Goal: Task Accomplishment & Management: Use online tool/utility

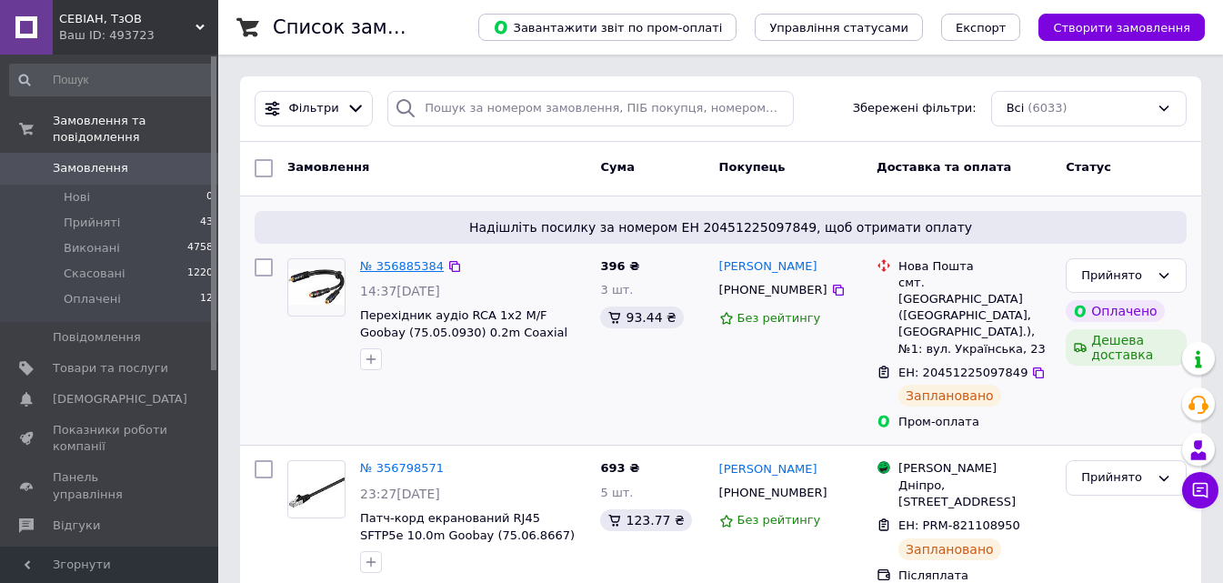
click at [397, 268] on link "№ 356885384" at bounding box center [402, 266] width 84 height 14
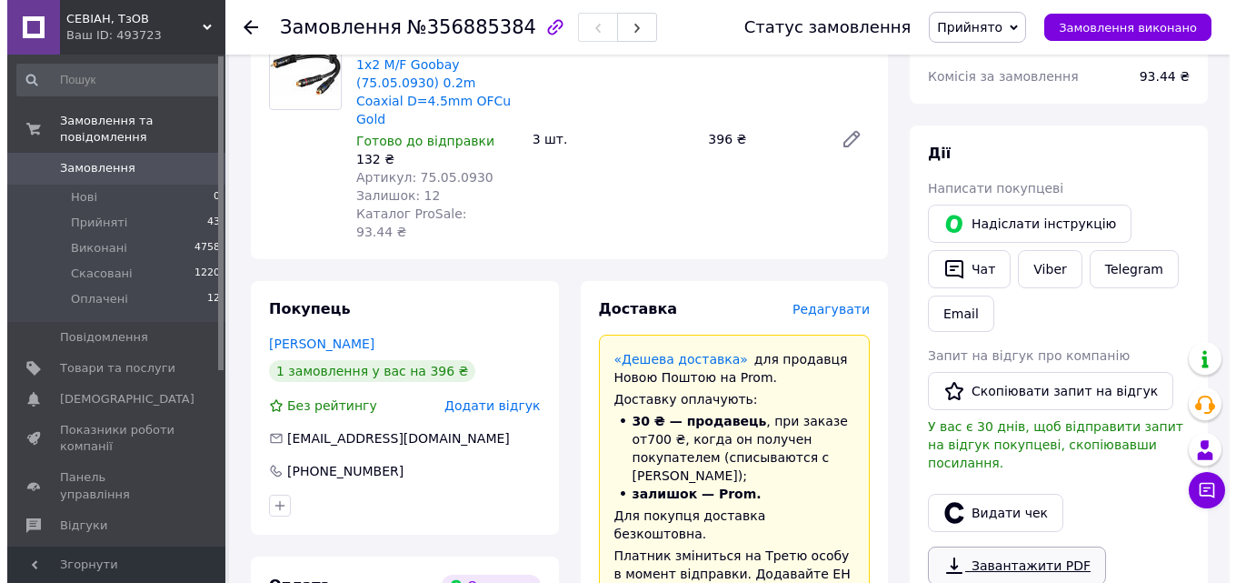
scroll to position [273, 0]
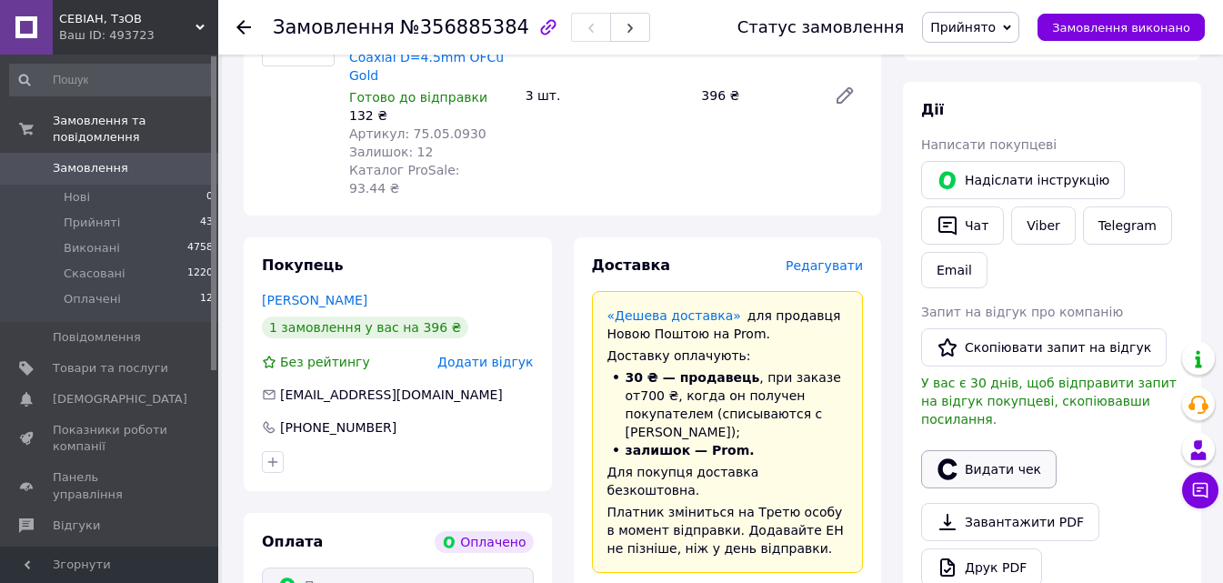
click at [985, 450] on button "Видати чек" at bounding box center [988, 469] width 135 height 38
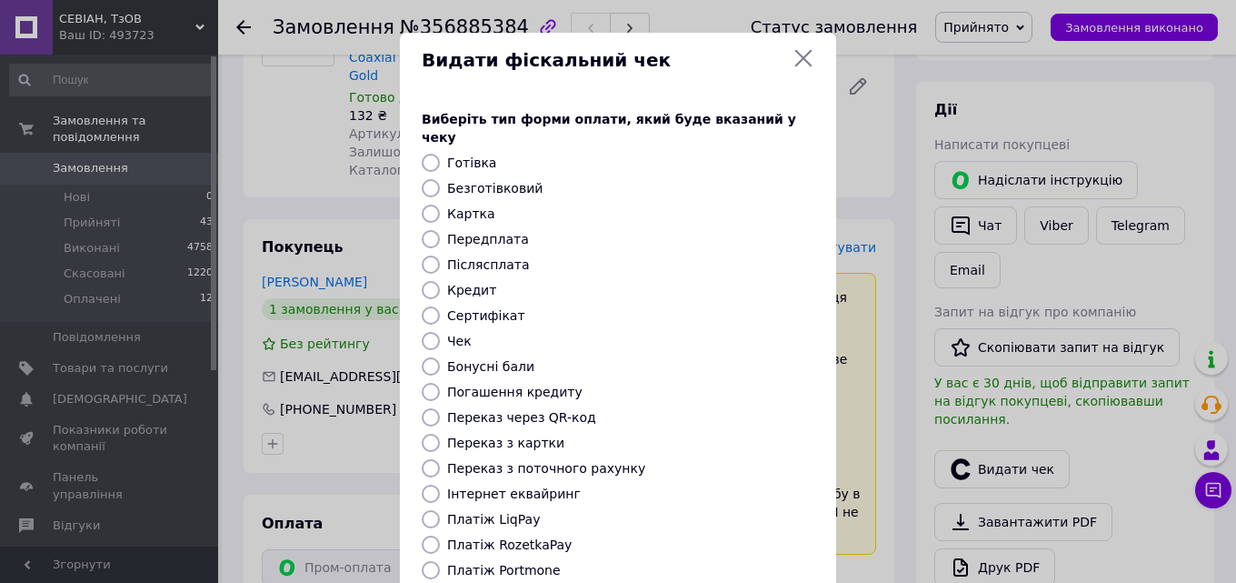
click at [461, 232] on label "Передплата" at bounding box center [488, 239] width 82 height 15
click at [440, 230] on input "Передплата" at bounding box center [431, 239] width 18 height 18
radio input "true"
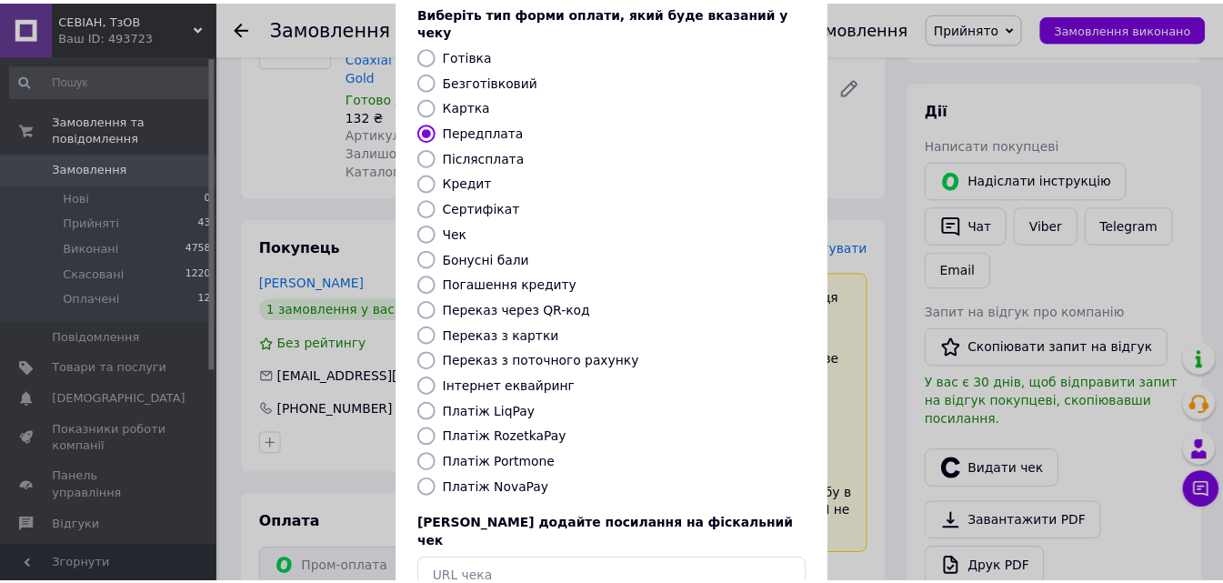
scroll to position [198, 0]
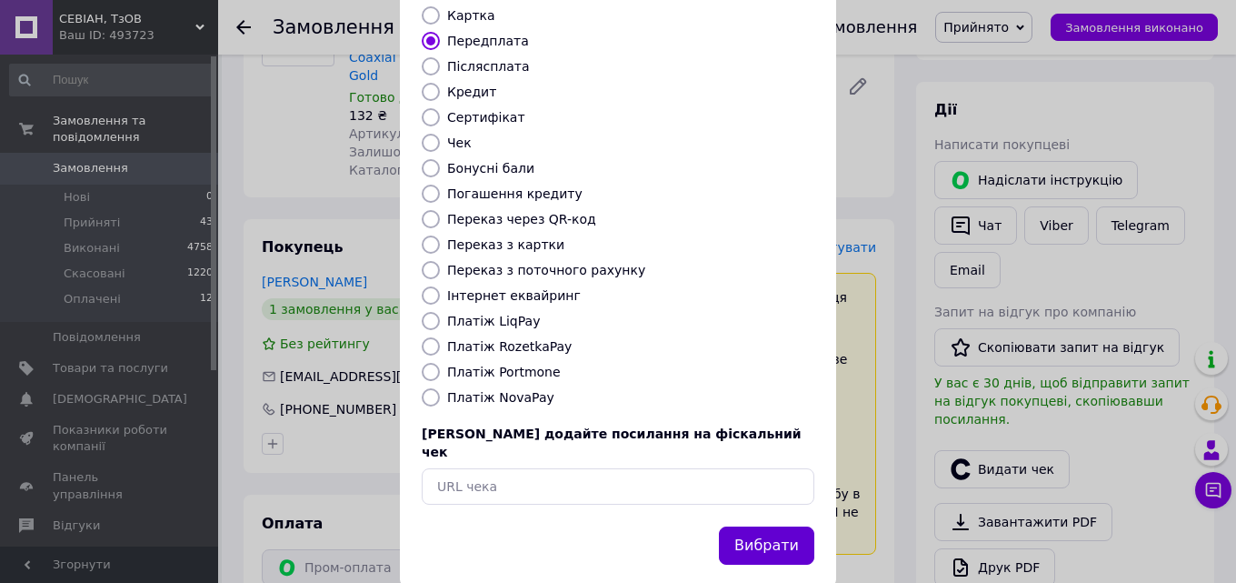
click at [755, 526] on button "Вибрати" at bounding box center [766, 545] width 95 height 39
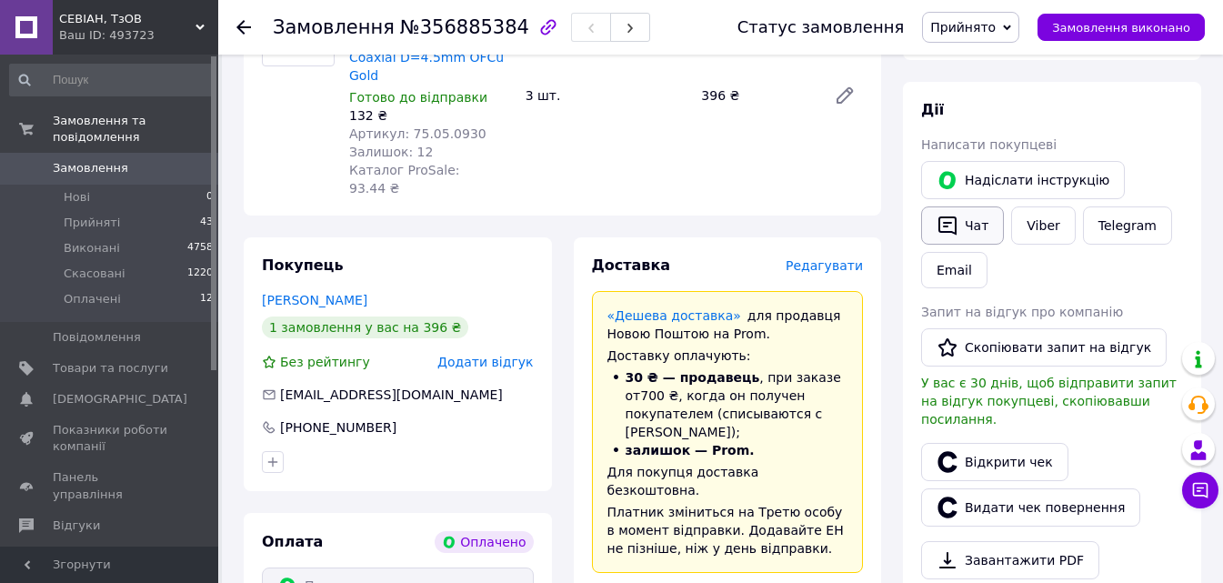
click at [945, 211] on button "Чат" at bounding box center [962, 225] width 83 height 38
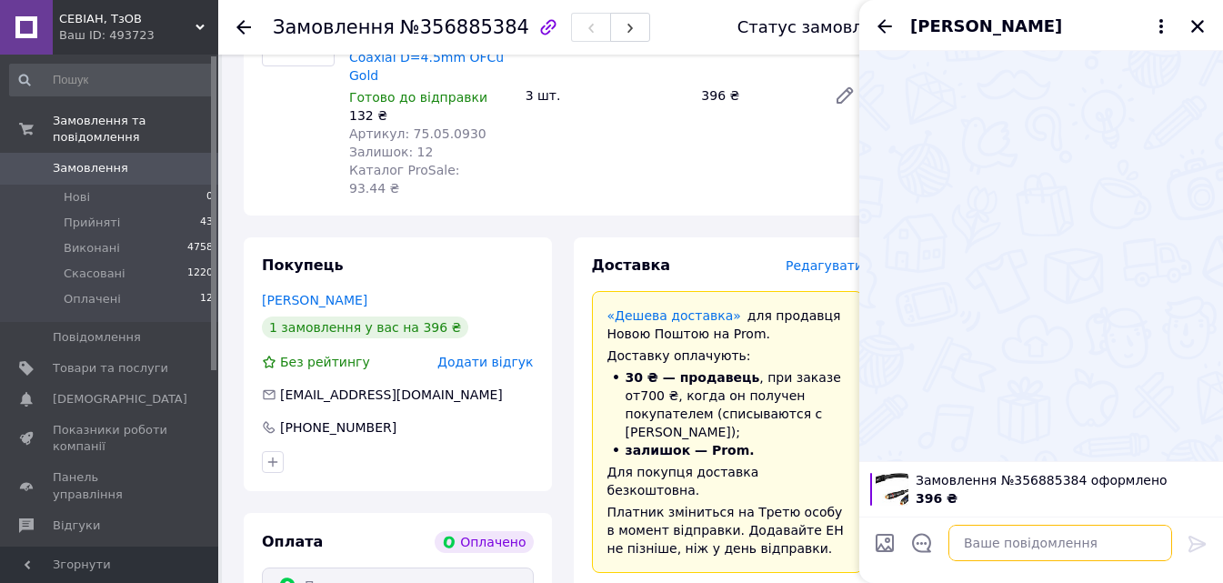
click at [996, 544] on textarea at bounding box center [1060, 543] width 224 height 36
paste textarea "[URL][DOMAIN_NAME]"
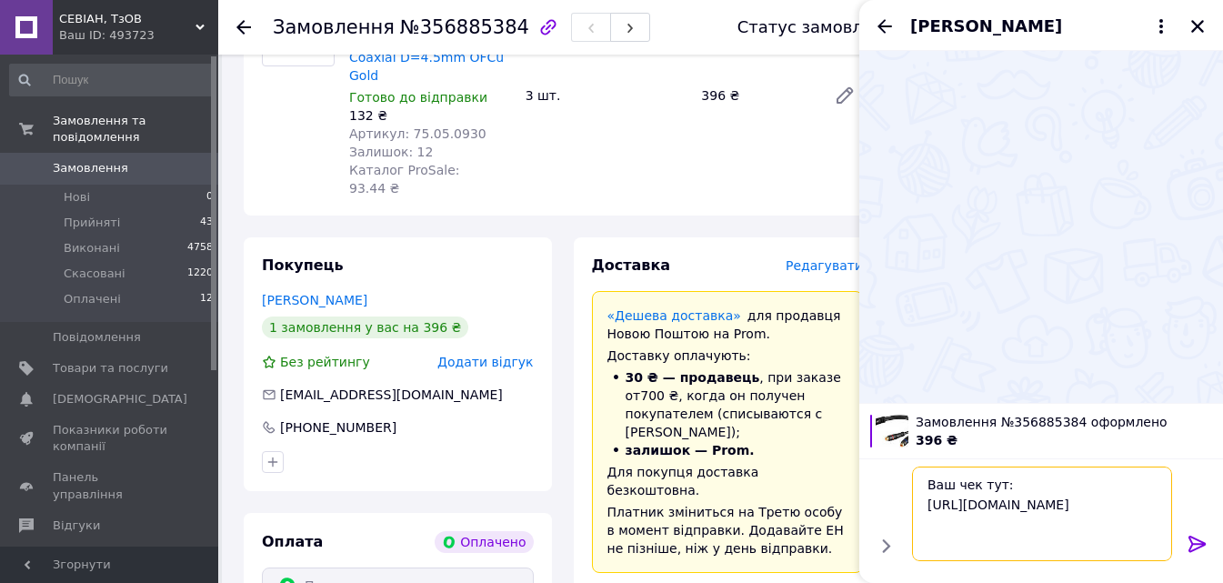
type textarea "Ваш чек тут: [URL][DOMAIN_NAME]"
click at [1197, 541] on icon at bounding box center [1197, 544] width 22 height 22
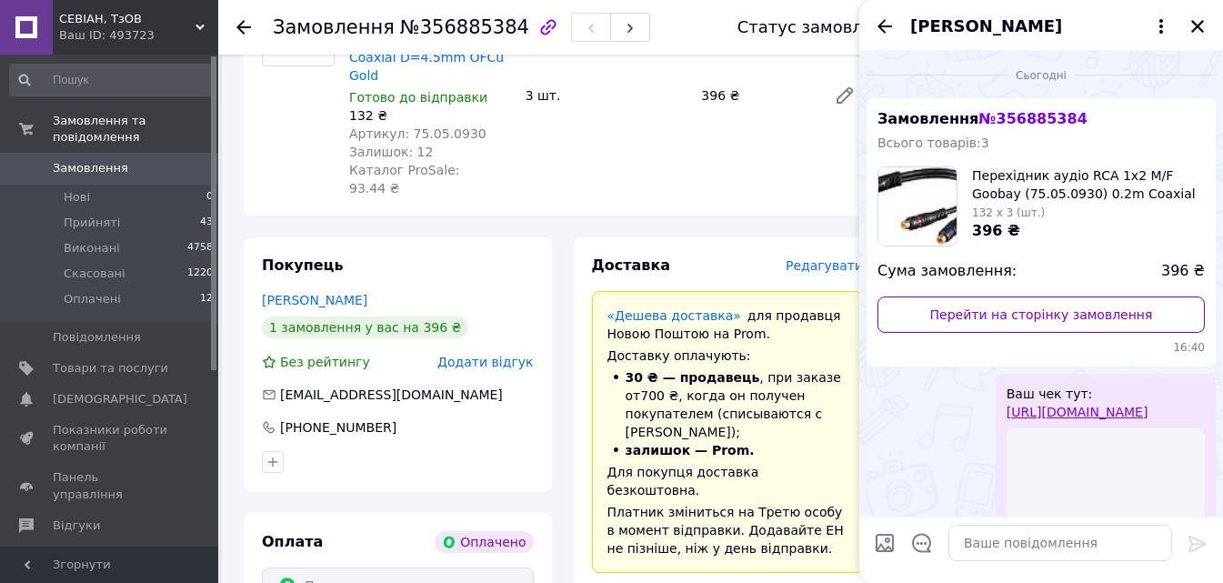
scroll to position [0, 0]
click at [1196, 18] on icon "Закрити" at bounding box center [1197, 26] width 16 height 16
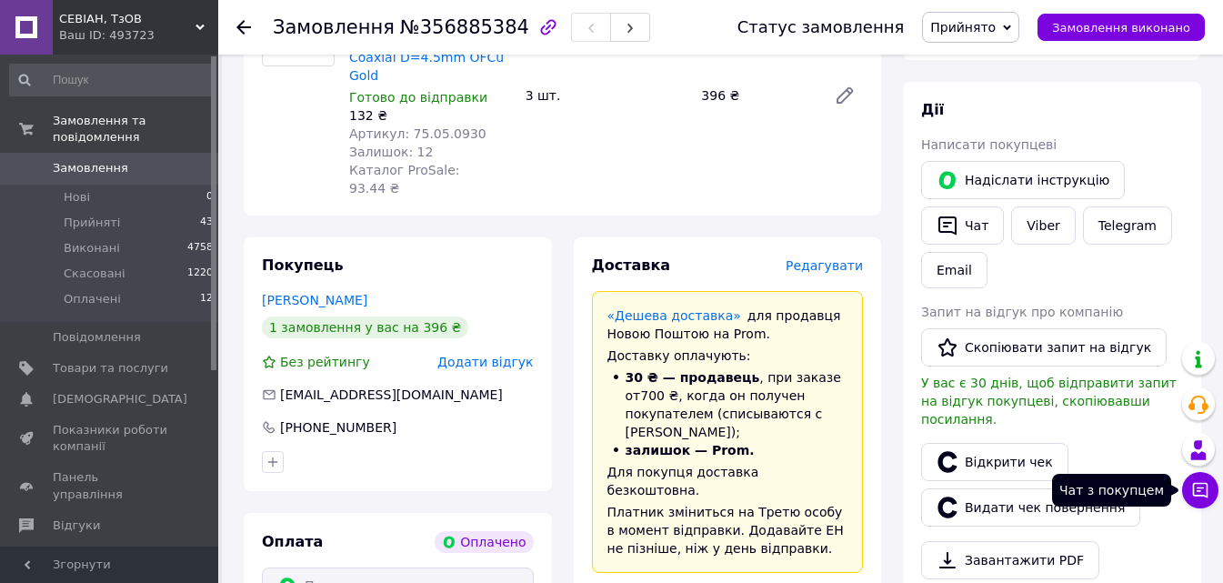
click at [1201, 505] on button "Чат з покупцем" at bounding box center [1200, 490] width 36 height 36
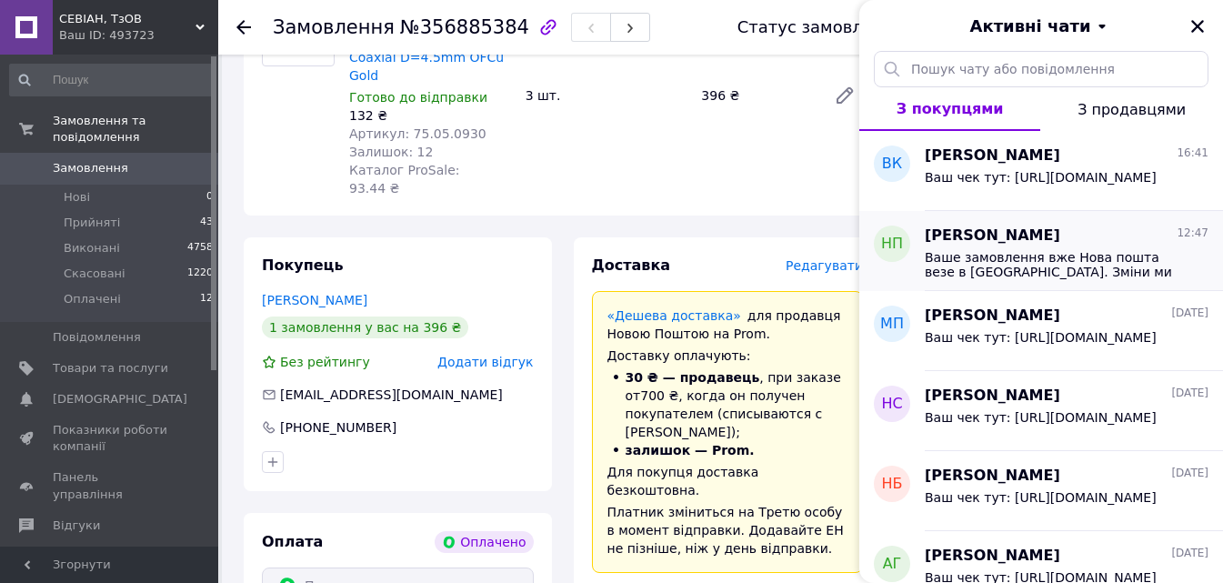
click at [974, 255] on span "Ваше замовлення вже Нова пошта везе в [GEOGRAPHIC_DATA]. Зміни ми в ньому зроби…" at bounding box center [1054, 264] width 258 height 29
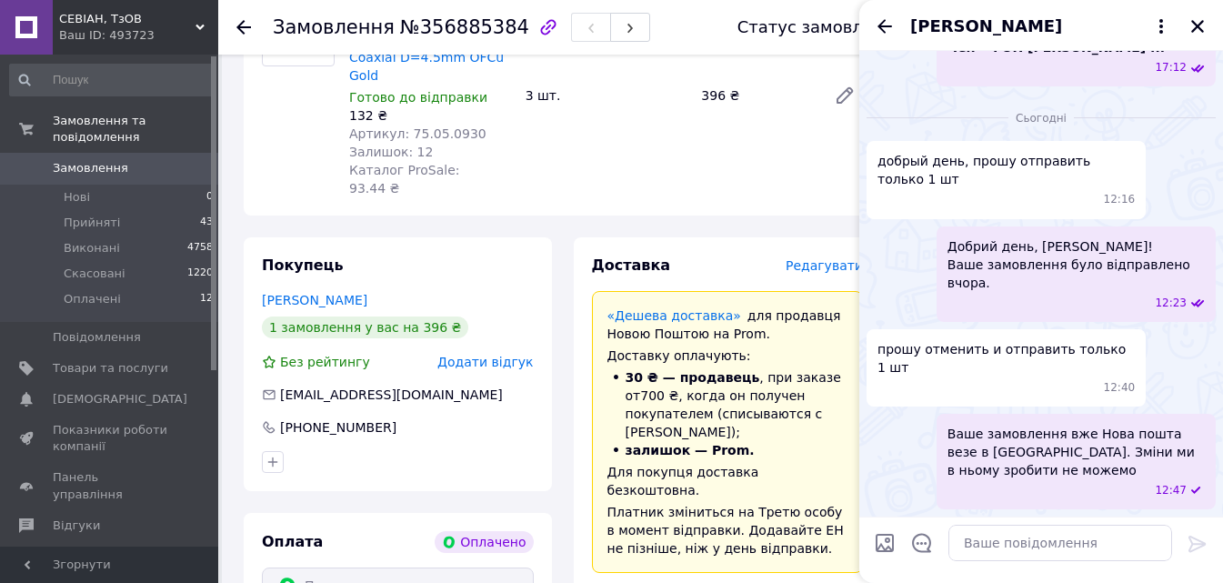
scroll to position [475, 0]
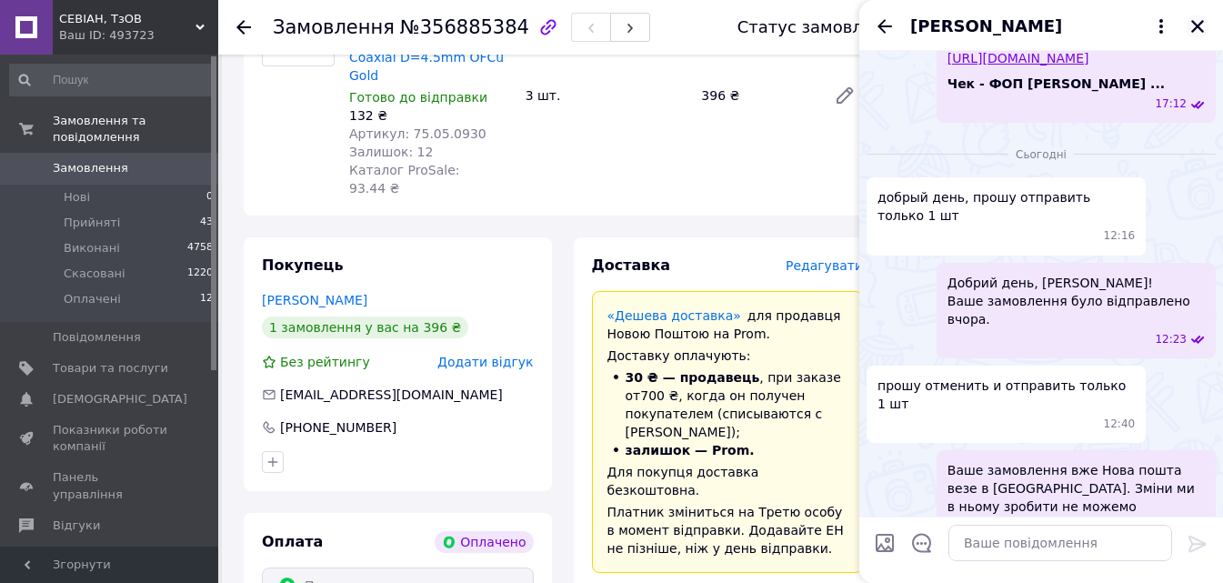
click at [1199, 25] on icon "Закрити" at bounding box center [1197, 26] width 13 height 13
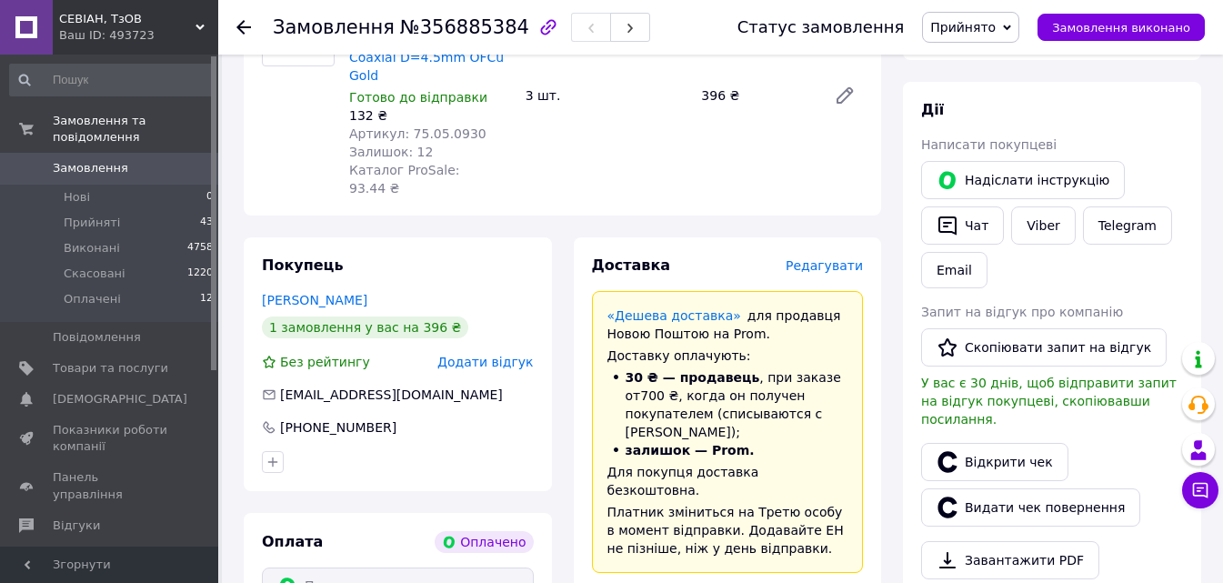
click at [243, 25] on icon at bounding box center [243, 27] width 15 height 15
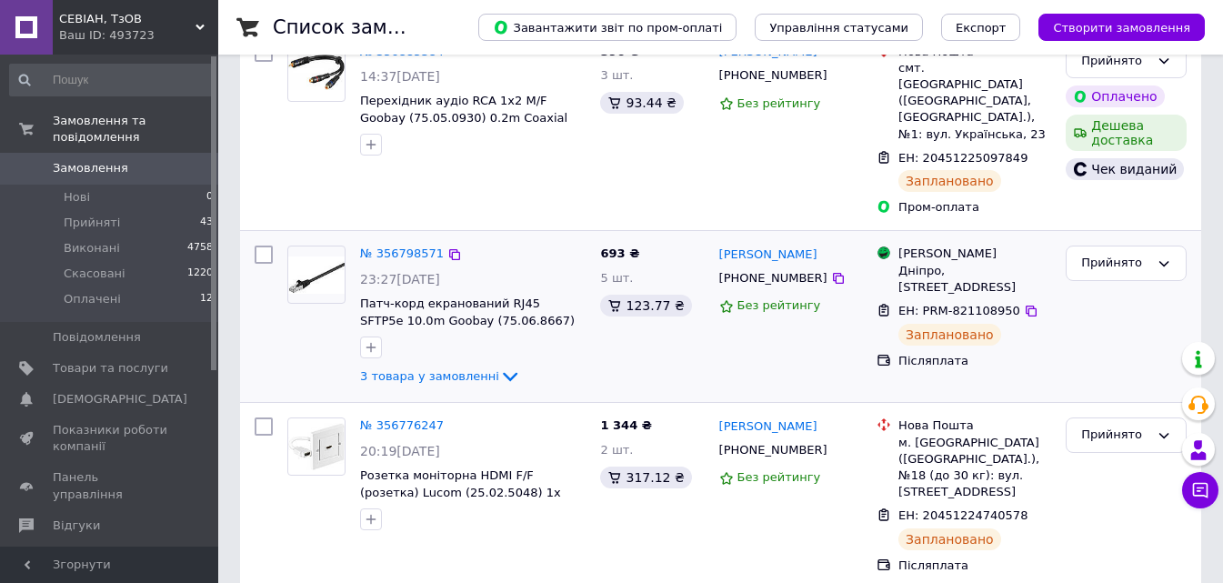
scroll to position [273, 0]
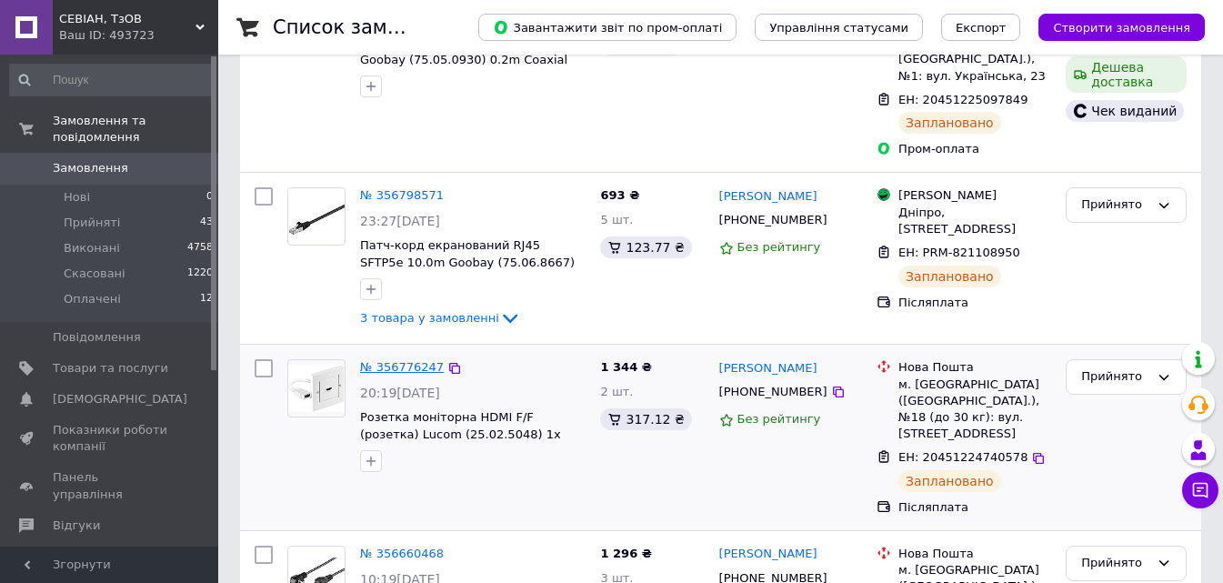
click at [397, 360] on link "№ 356776247" at bounding box center [402, 367] width 84 height 14
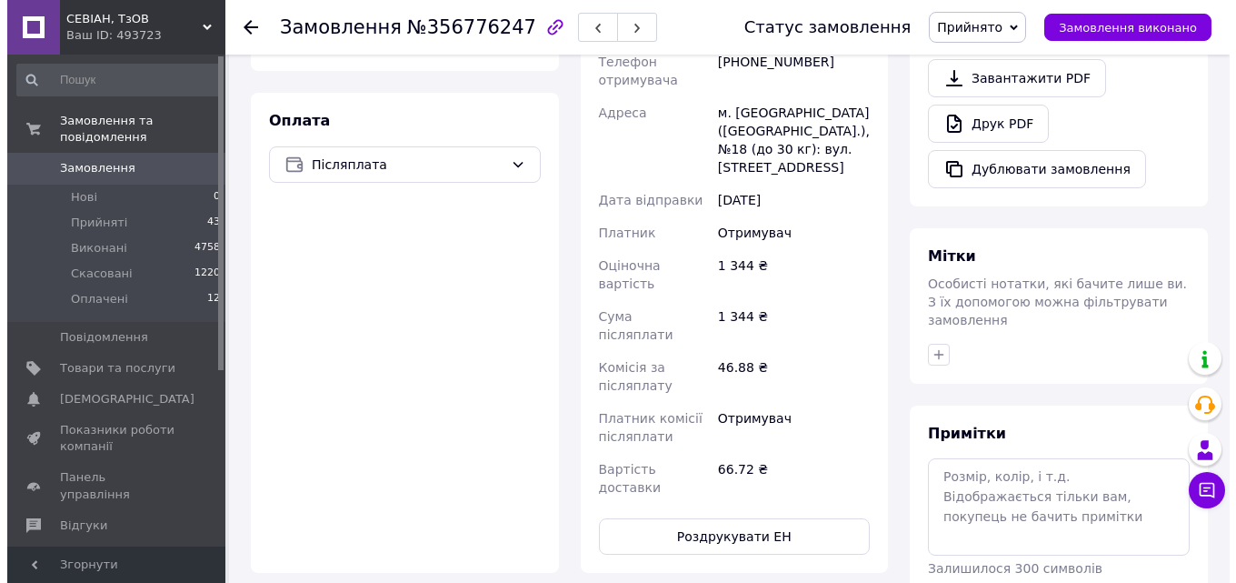
scroll to position [455, 0]
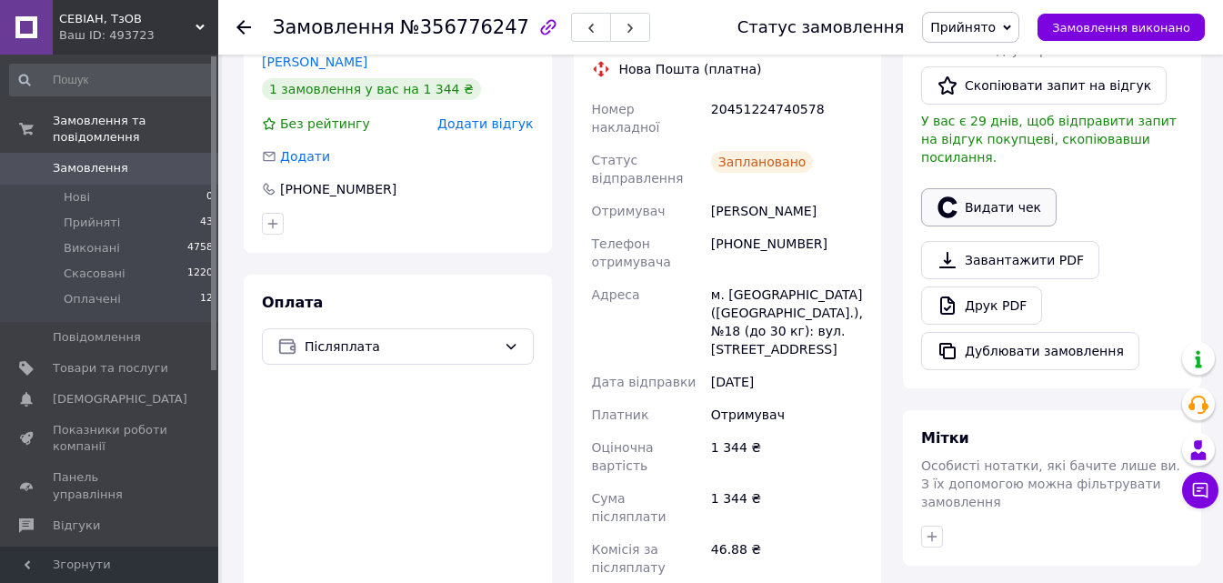
click at [1000, 188] on button "Видати чек" at bounding box center [988, 207] width 135 height 38
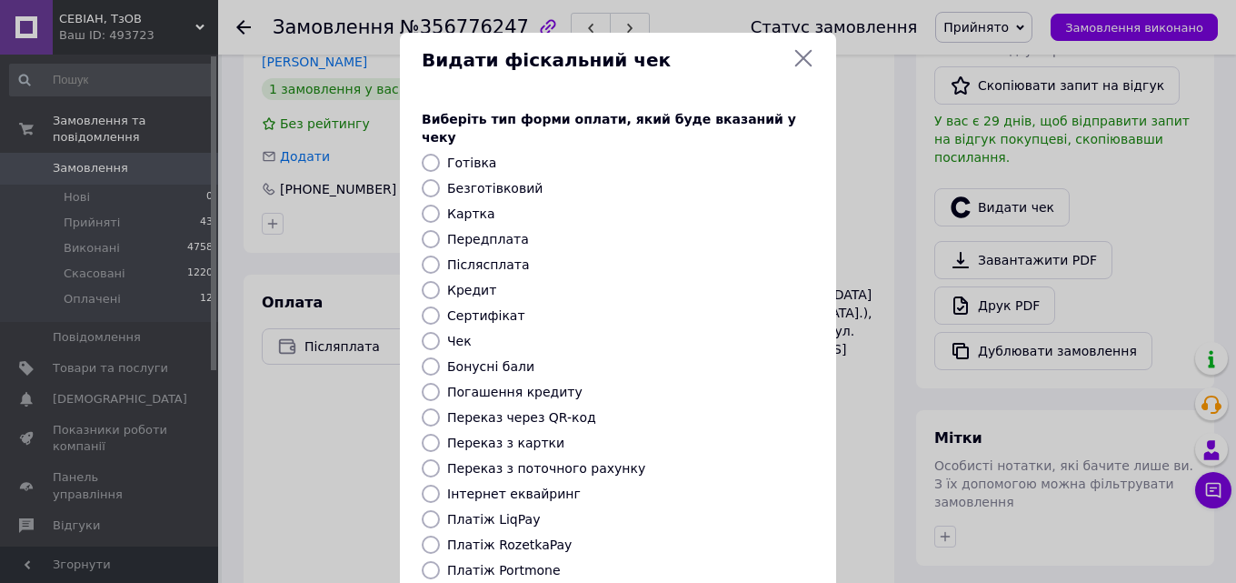
click at [462, 257] on label "Післясплата" at bounding box center [488, 264] width 83 height 15
click at [440, 255] on input "Післясплата" at bounding box center [431, 264] width 18 height 18
radio input "true"
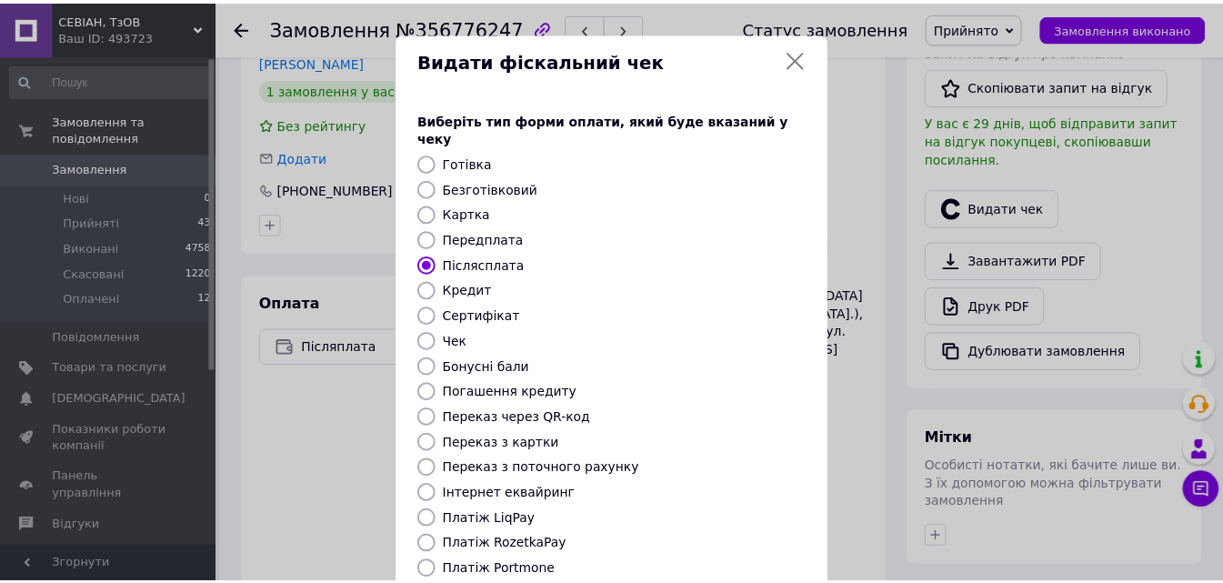
scroll to position [198, 0]
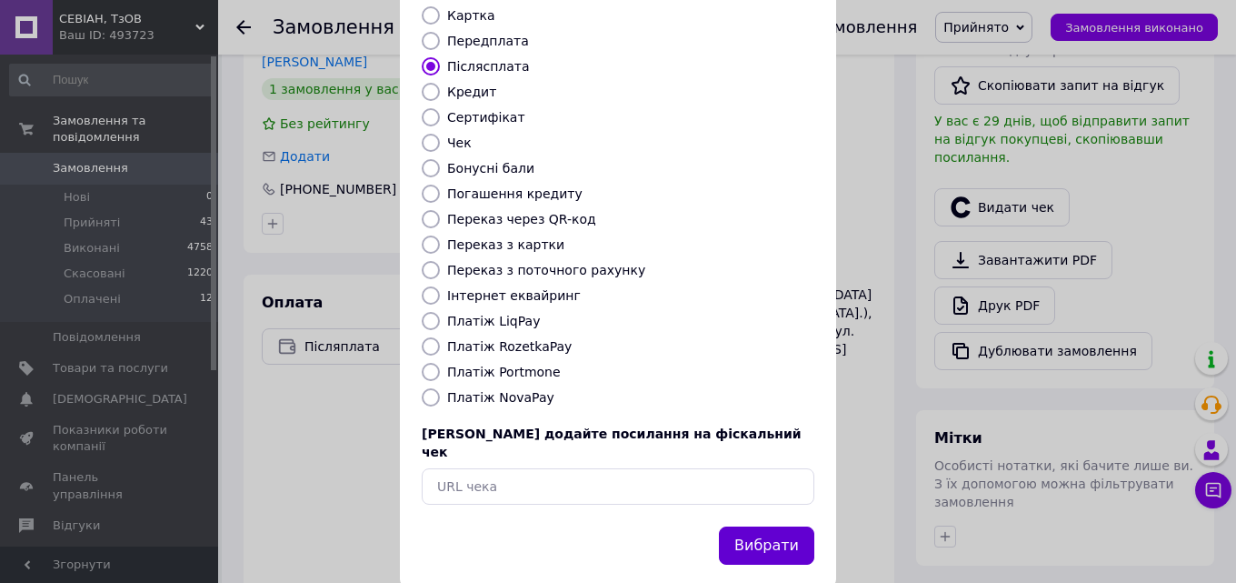
click at [765, 526] on button "Вибрати" at bounding box center [766, 545] width 95 height 39
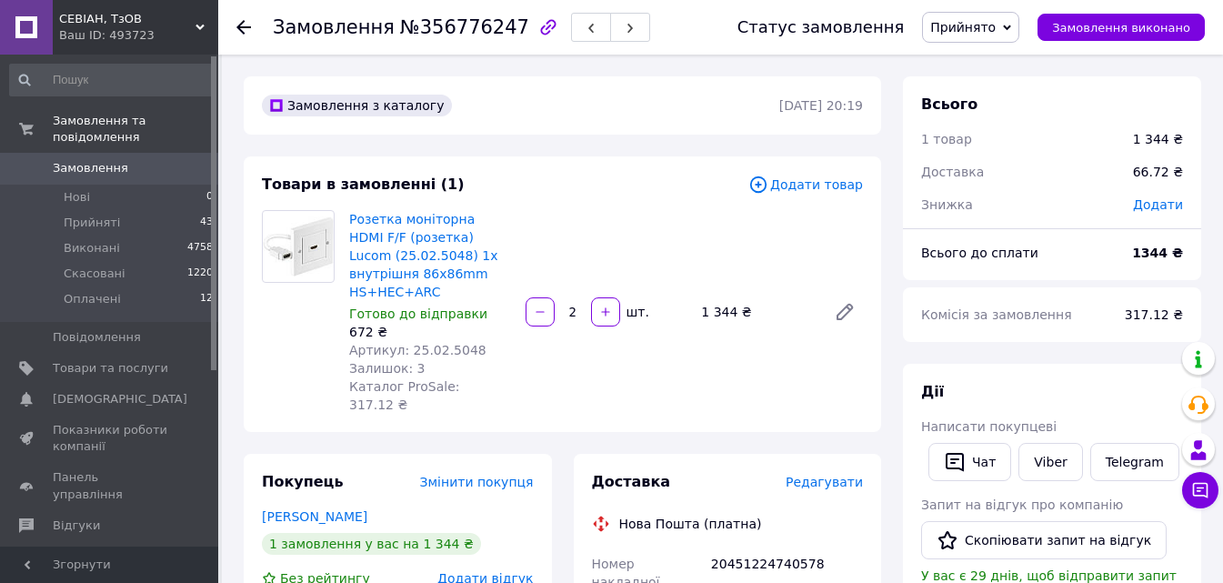
scroll to position [91, 0]
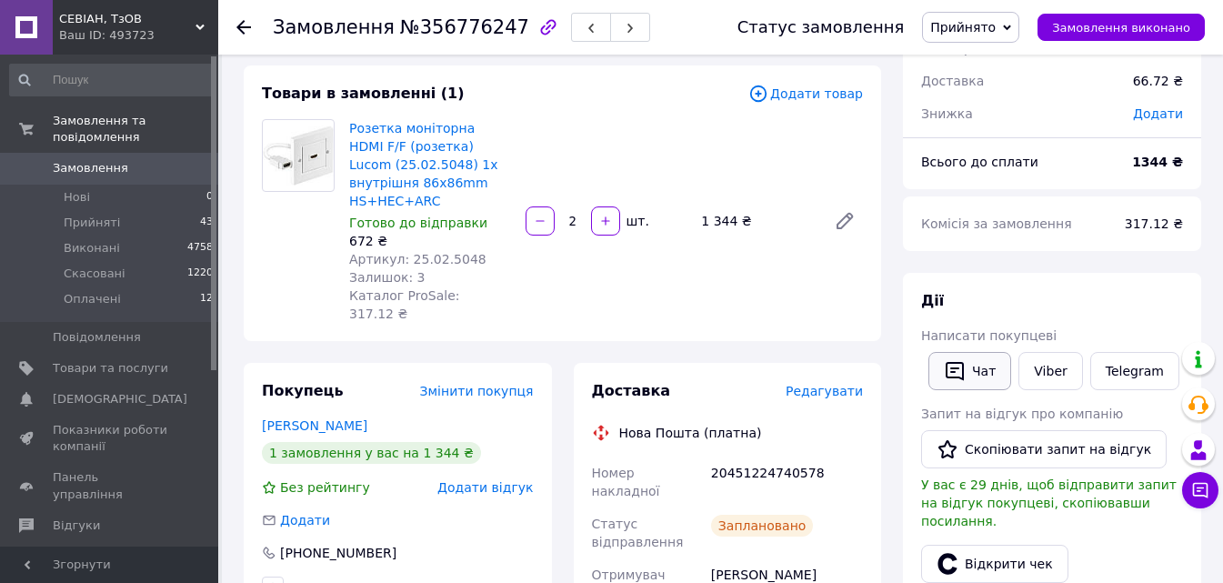
click at [964, 384] on button "Чат" at bounding box center [969, 371] width 83 height 38
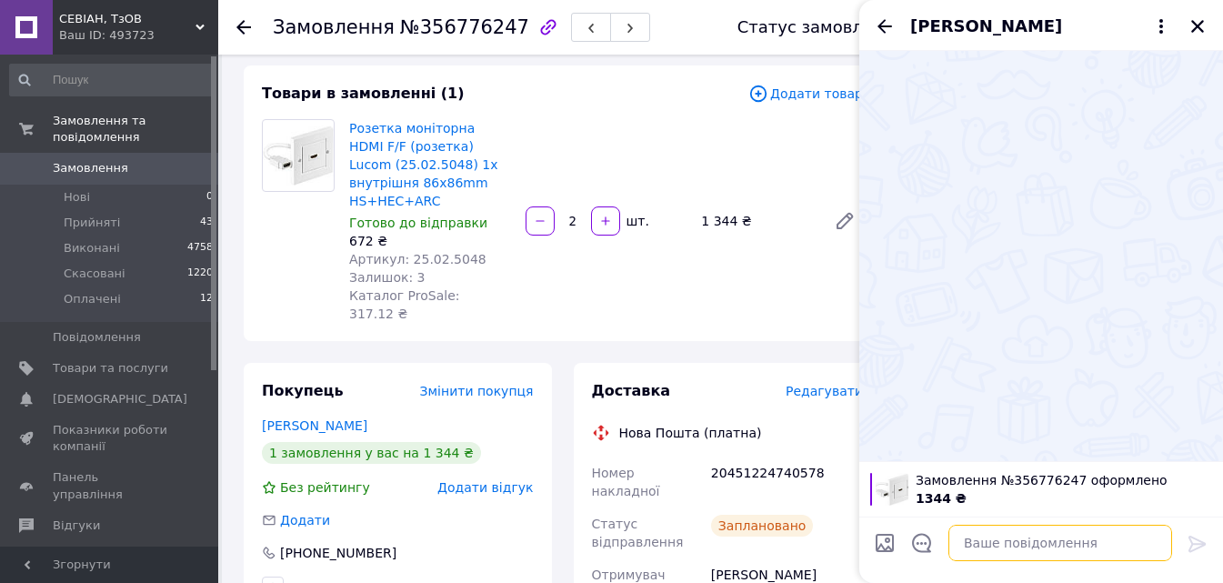
click at [974, 546] on textarea at bounding box center [1060, 543] width 224 height 36
paste textarea "[URL][DOMAIN_NAME]"
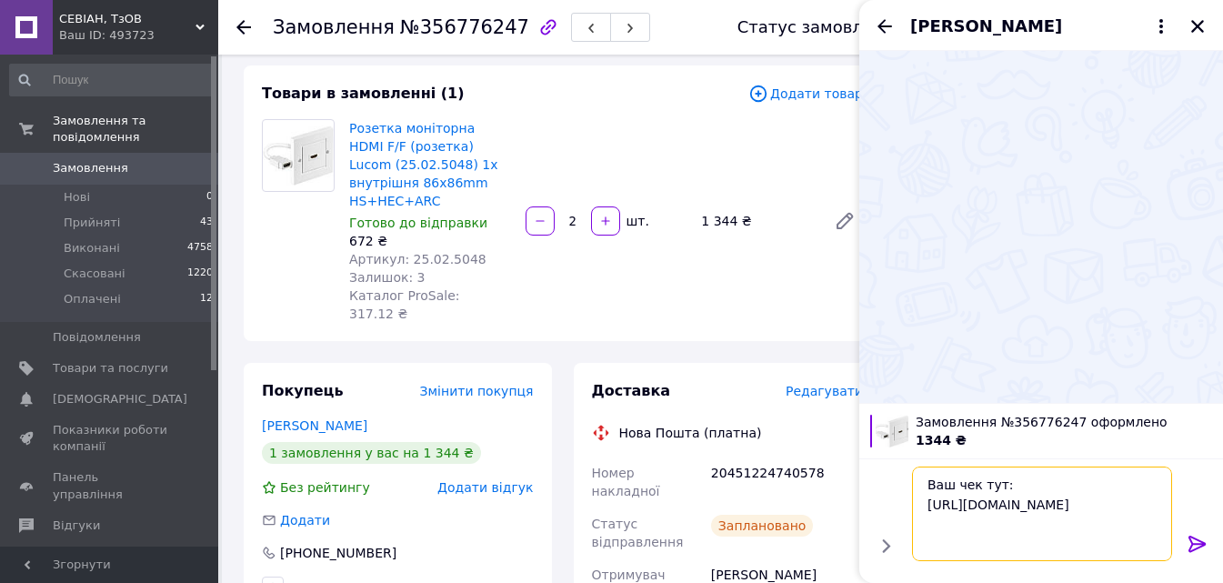
type textarea "Ваш чек тут: [URL][DOMAIN_NAME]"
click at [1199, 541] on icon at bounding box center [1197, 544] width 22 height 22
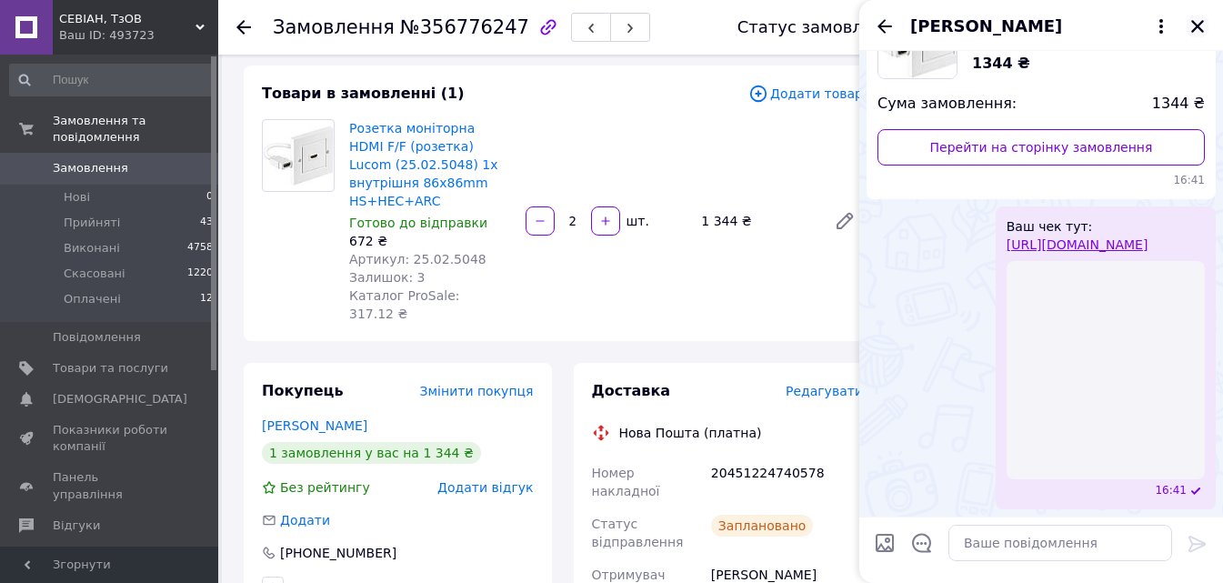
scroll to position [4, 0]
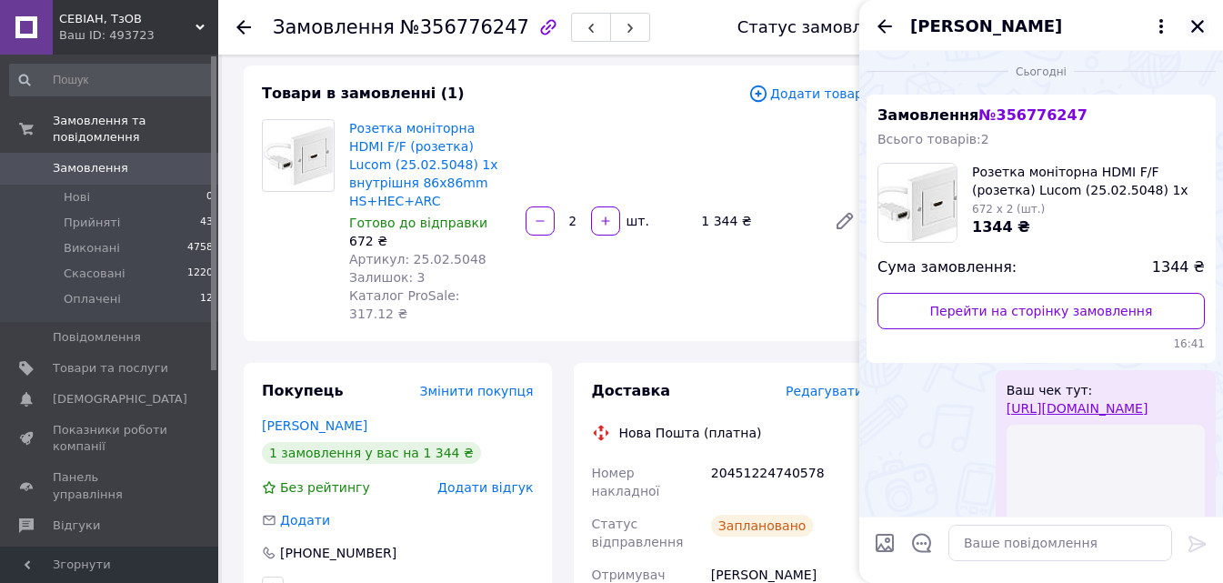
click at [1195, 20] on icon "Закрити" at bounding box center [1197, 26] width 16 height 16
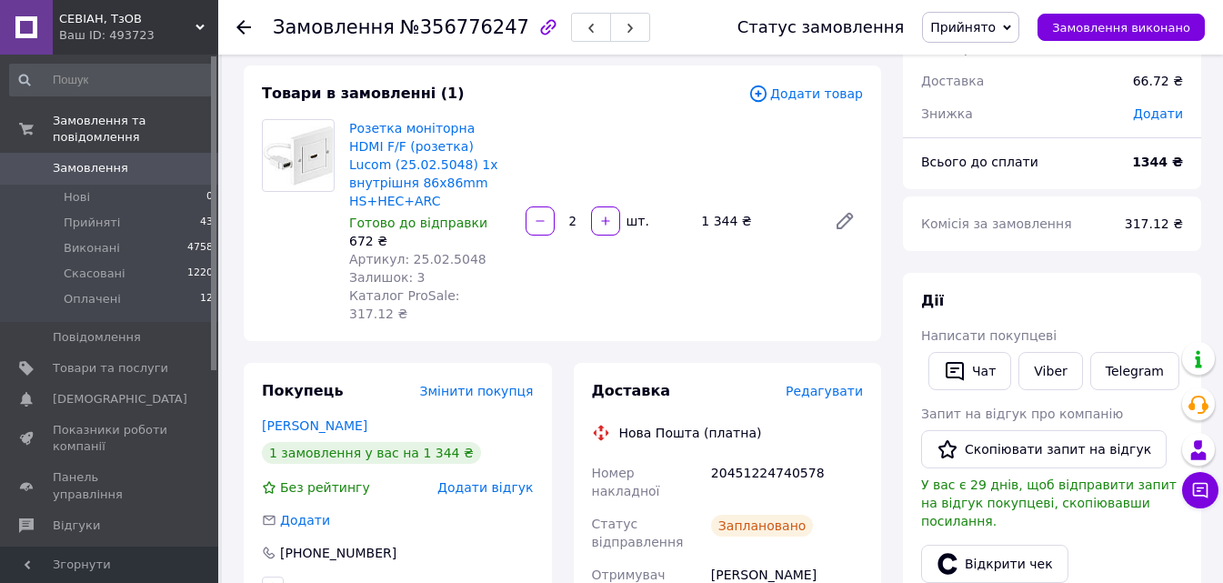
click at [238, 24] on icon at bounding box center [243, 27] width 15 height 15
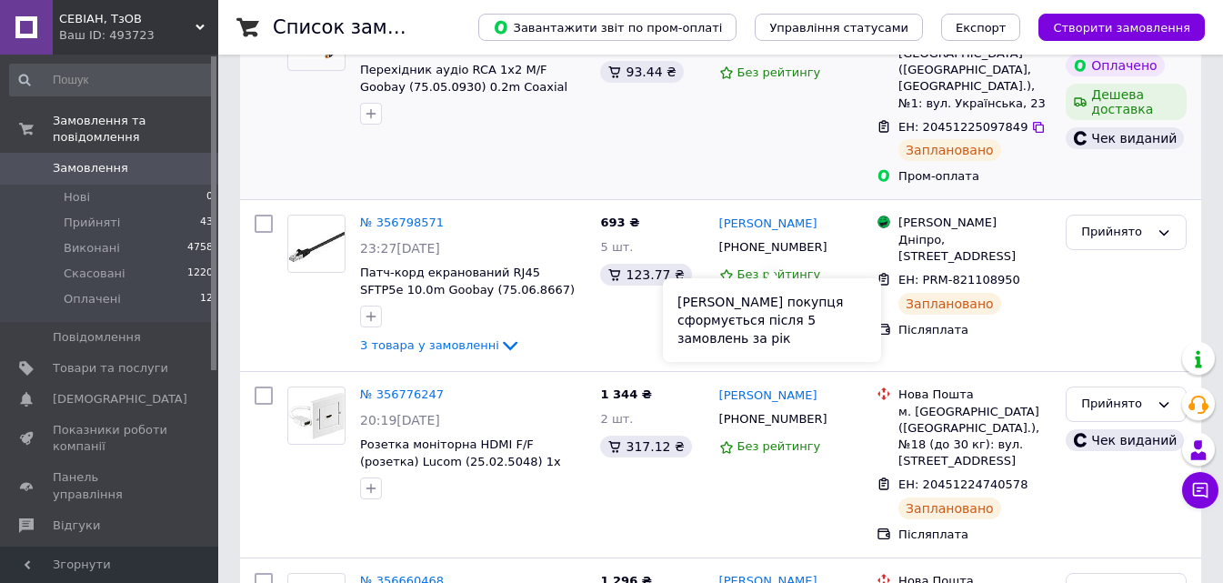
scroll to position [273, 0]
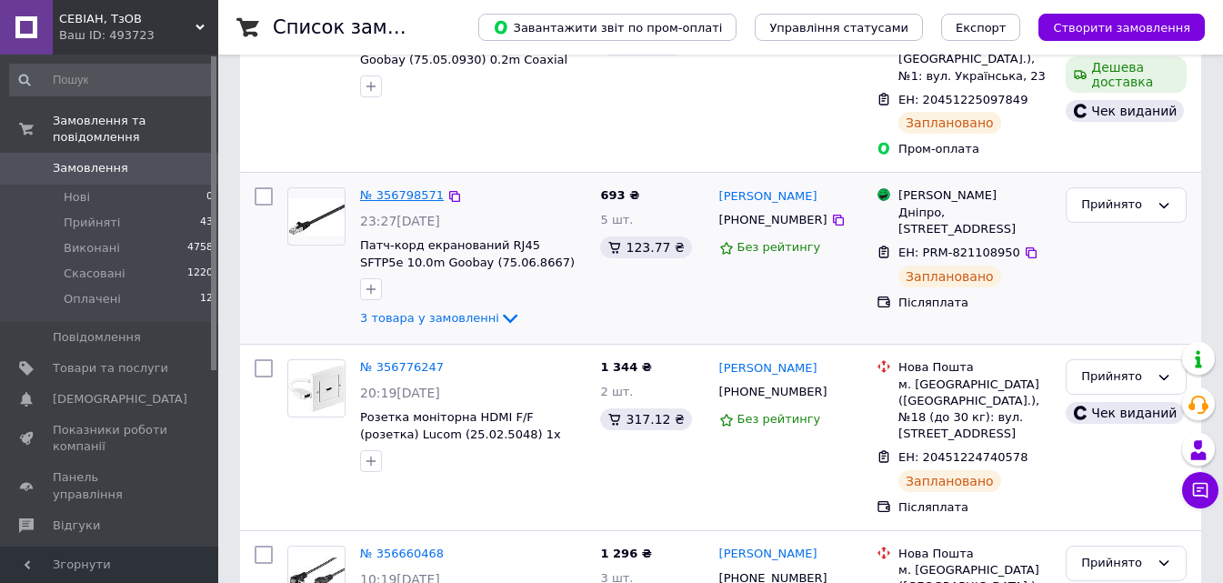
click at [385, 188] on link "№ 356798571" at bounding box center [402, 195] width 84 height 14
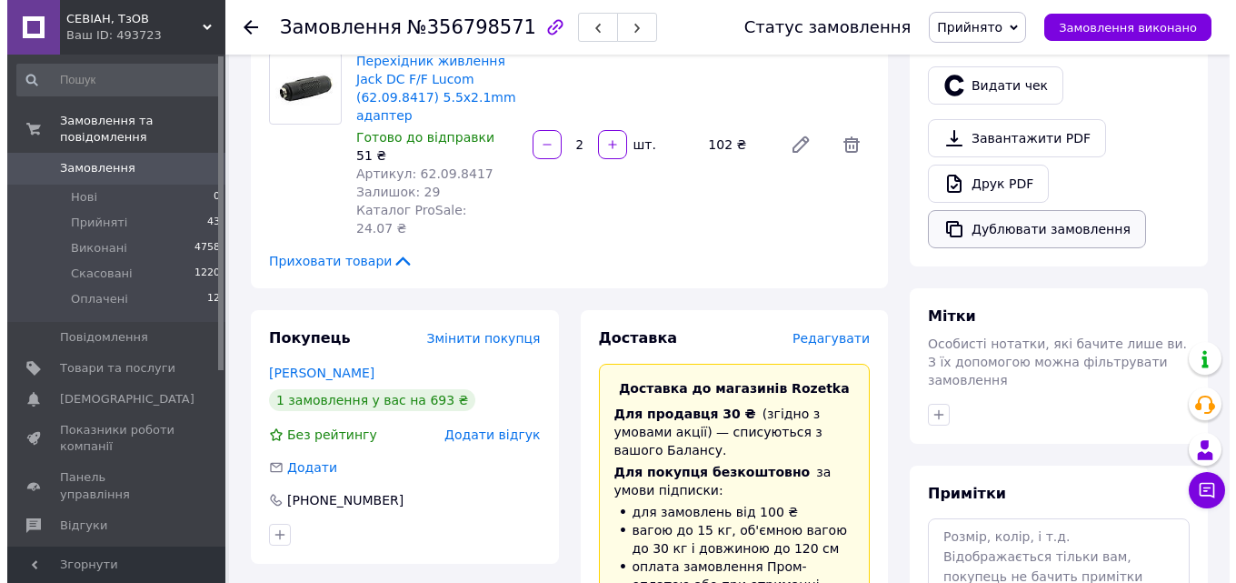
scroll to position [545, 0]
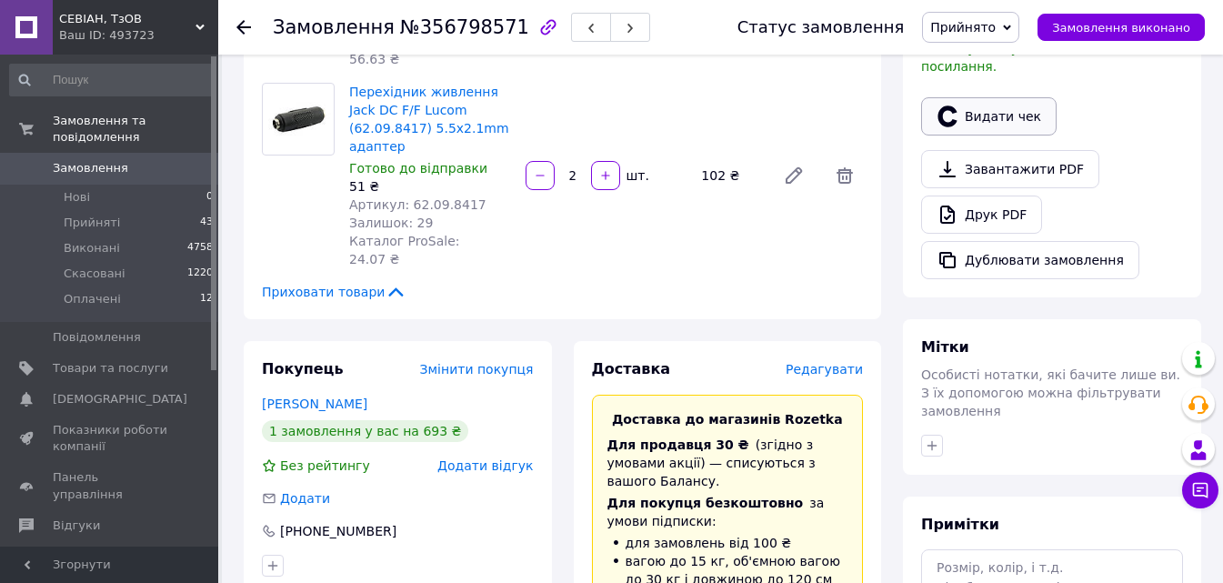
click at [981, 98] on button "Видати чек" at bounding box center [988, 116] width 135 height 38
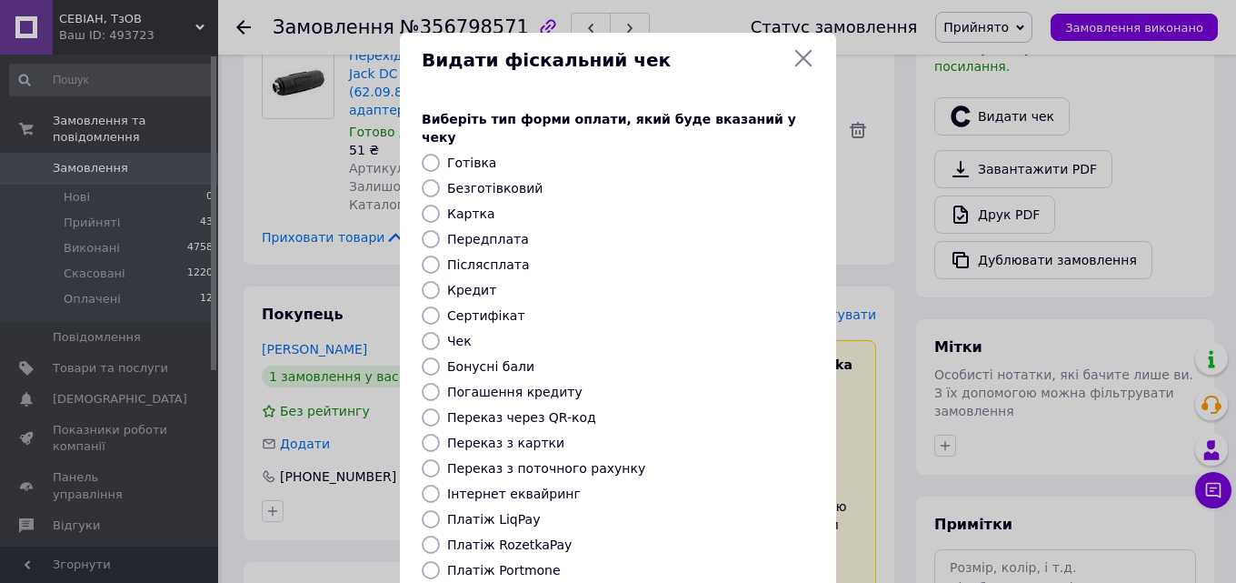
click at [467, 257] on label "Післясплата" at bounding box center [488, 264] width 83 height 15
click at [440, 255] on input "Післясплата" at bounding box center [431, 264] width 18 height 18
radio input "true"
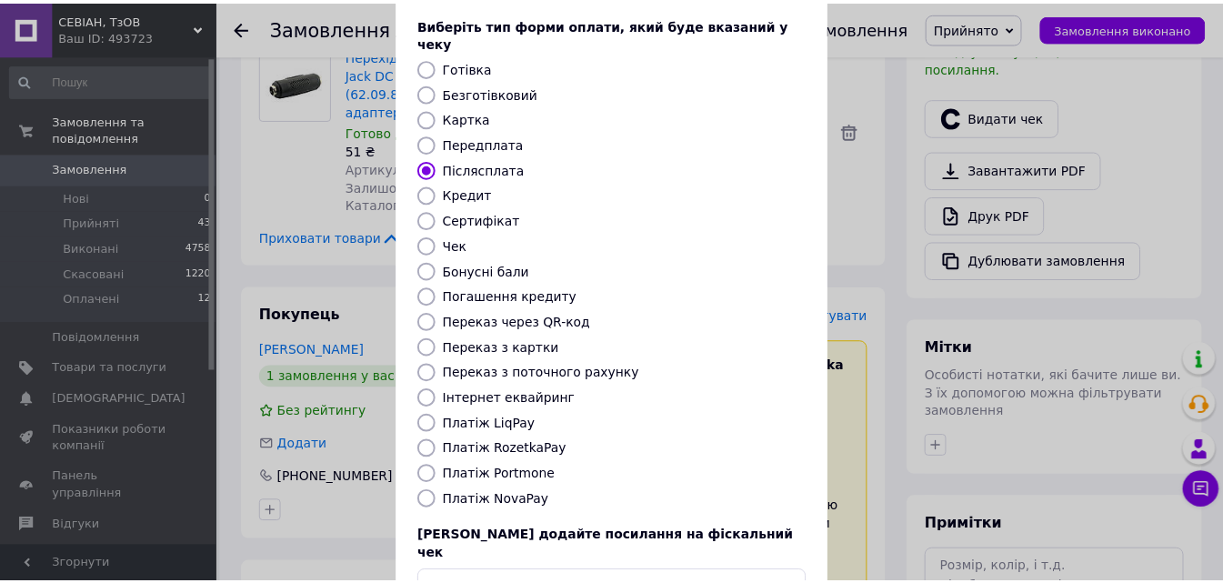
scroll to position [198, 0]
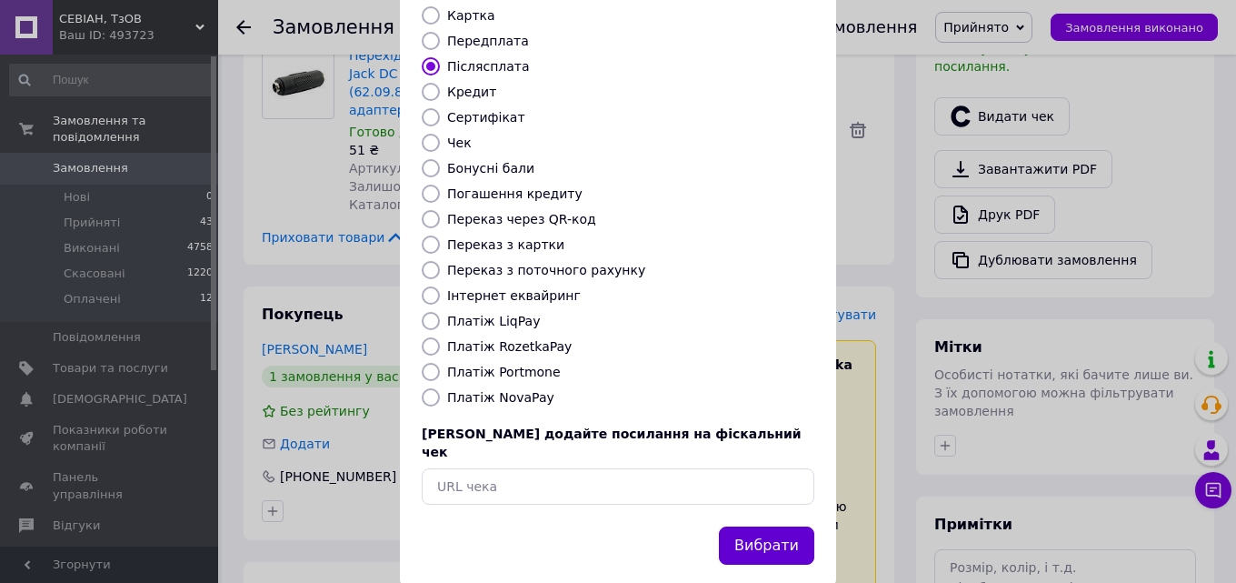
click at [762, 526] on button "Вибрати" at bounding box center [766, 545] width 95 height 39
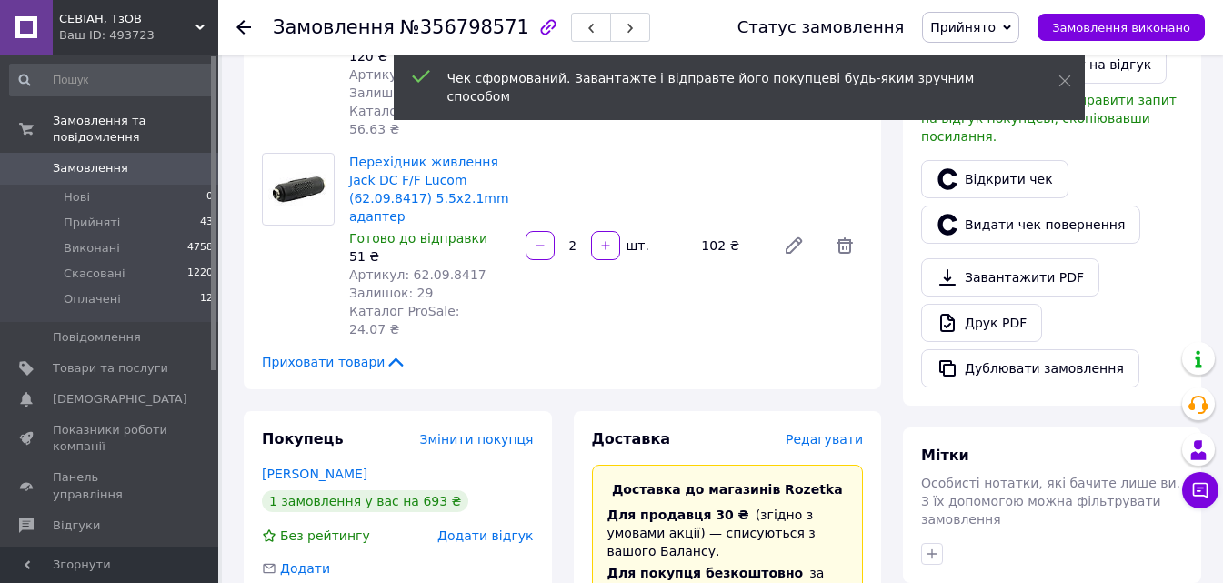
scroll to position [273, 0]
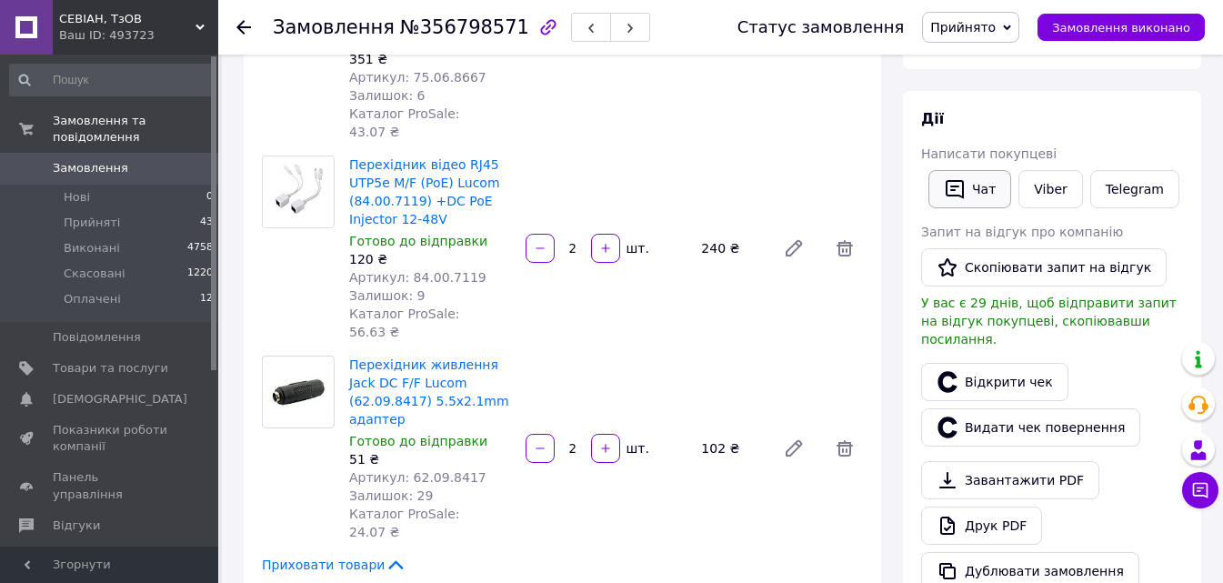
click at [969, 192] on button "Чат" at bounding box center [969, 189] width 83 height 38
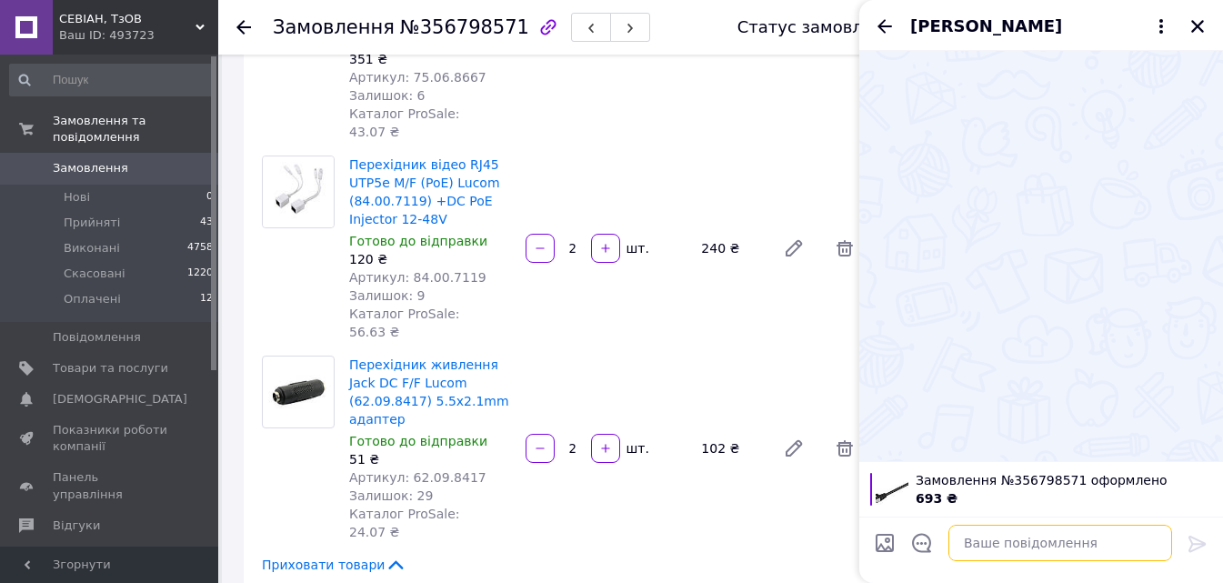
click at [1004, 540] on textarea at bounding box center [1060, 543] width 224 height 36
paste textarea "[URL][DOMAIN_NAME]"
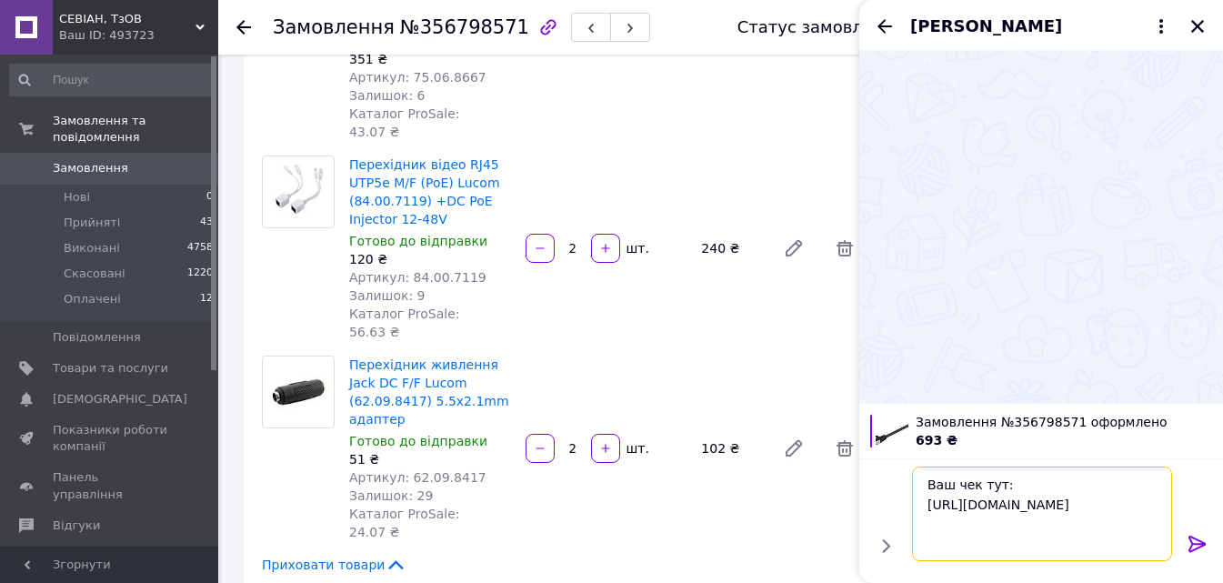
type textarea "Ваш чек тут: [URL][DOMAIN_NAME]"
click at [1197, 545] on icon at bounding box center [1197, 544] width 22 height 22
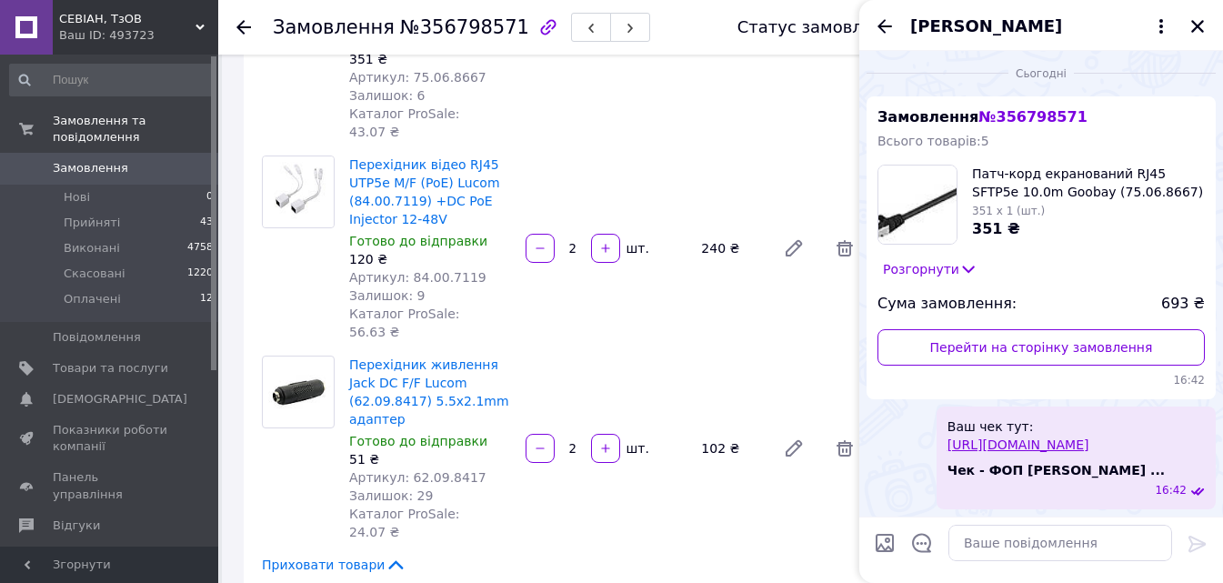
scroll to position [0, 0]
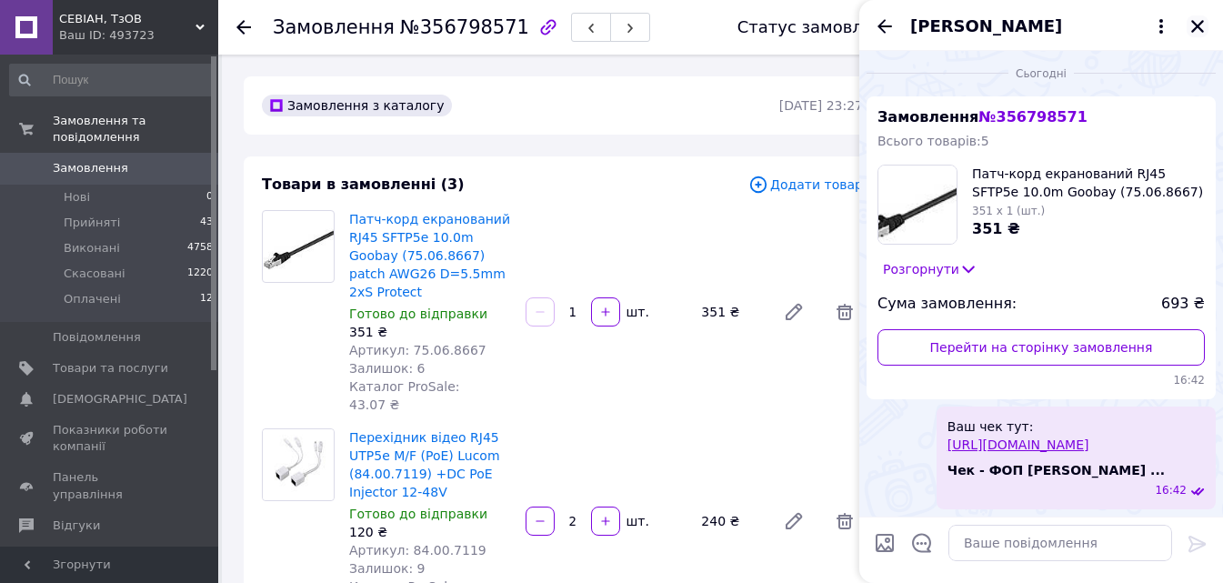
click at [1198, 20] on icon "Закрити" at bounding box center [1197, 26] width 16 height 16
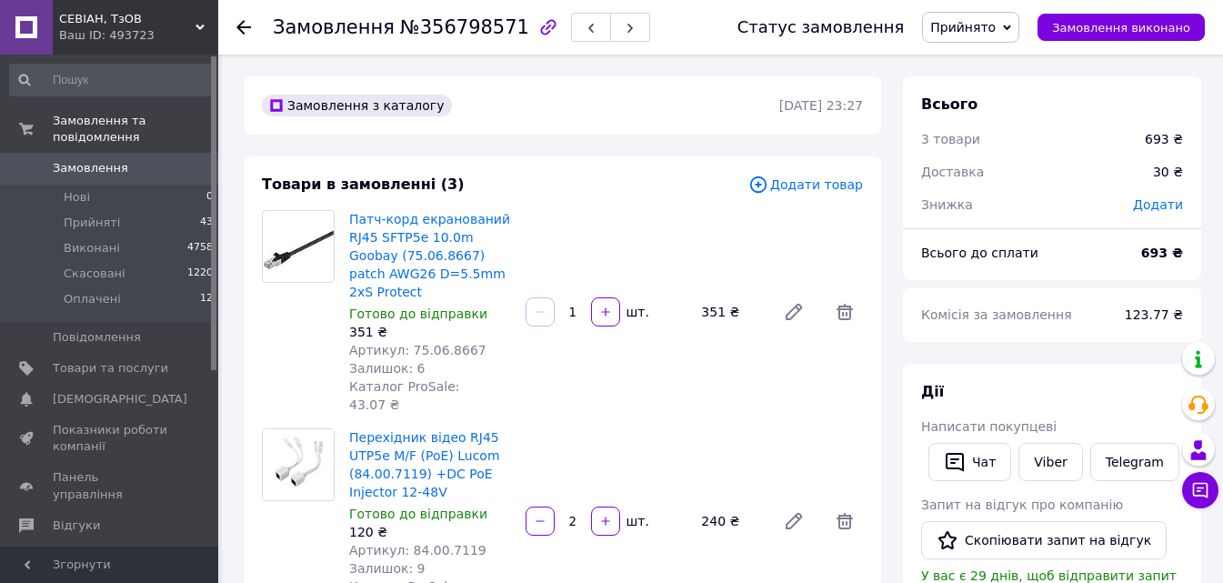
click at [245, 28] on use at bounding box center [243, 27] width 15 height 15
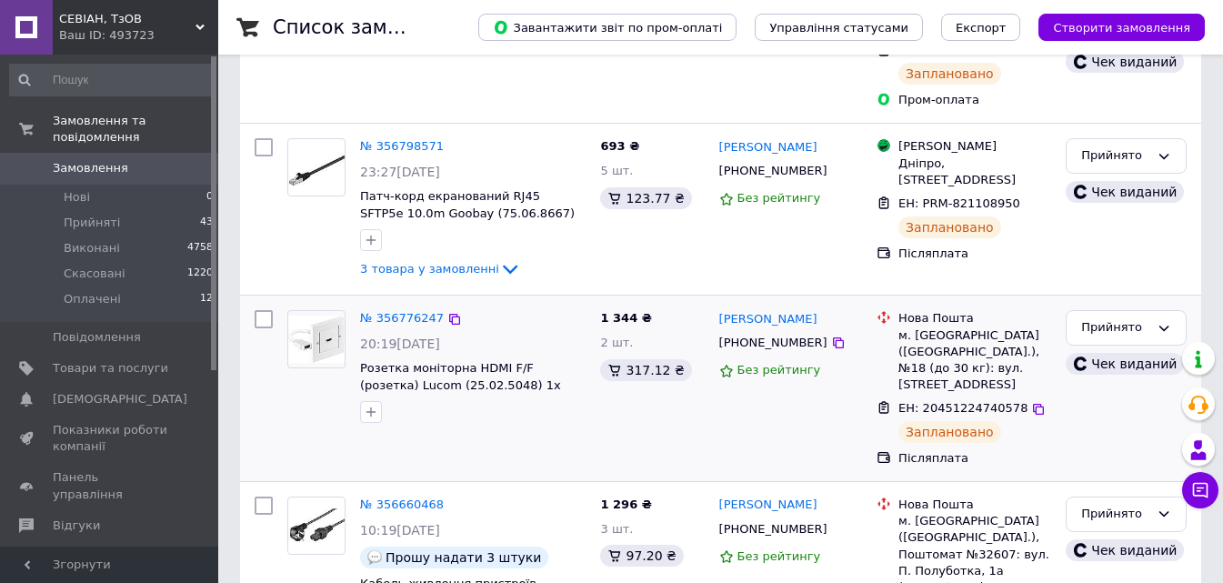
scroll to position [364, 0]
